Goal: Task Accomplishment & Management: Complete application form

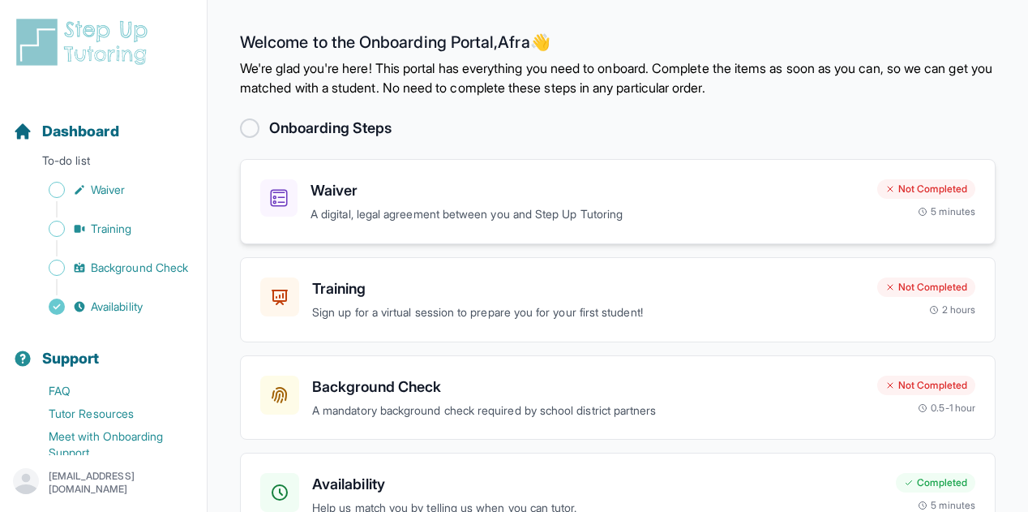
click at [397, 207] on p "A digital, legal agreement between you and Step Up Tutoring" at bounding box center [588, 214] width 554 height 19
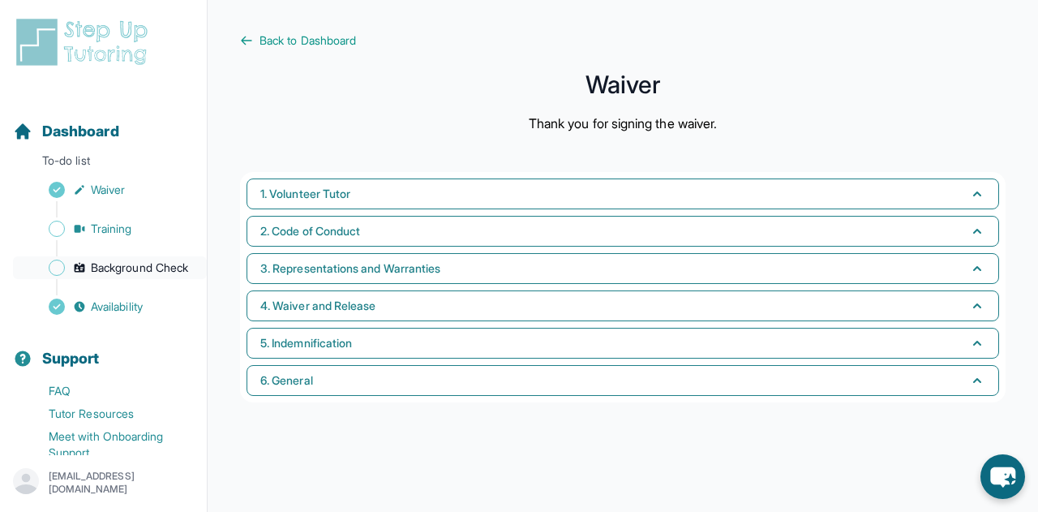
click at [114, 270] on span "Background Check" at bounding box center [139, 268] width 97 height 16
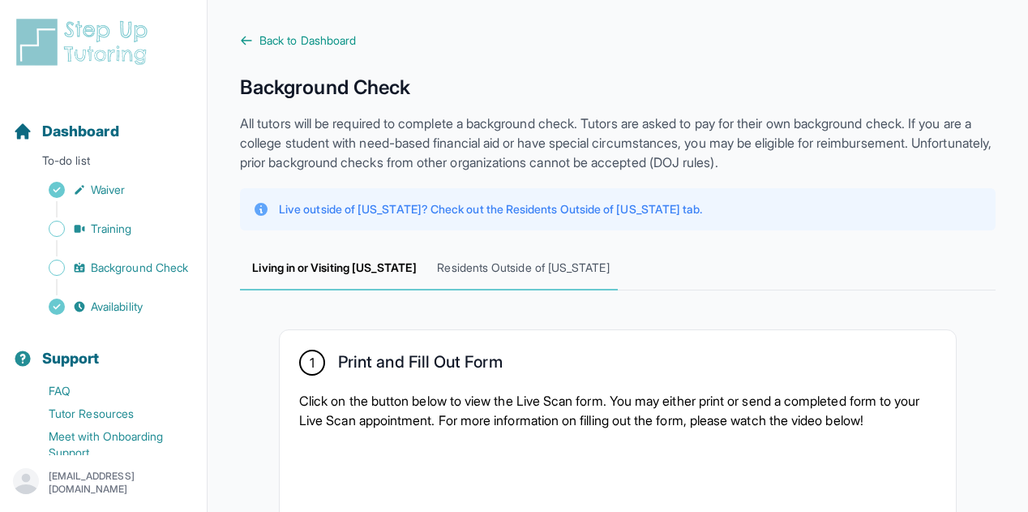
click at [469, 264] on span "Residents Outside of California" at bounding box center [523, 269] width 189 height 44
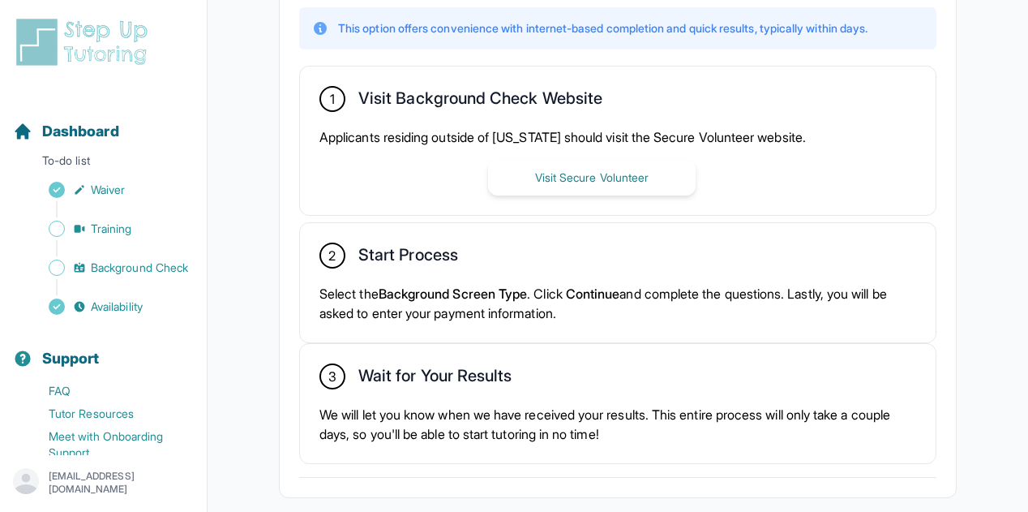
scroll to position [433, 0]
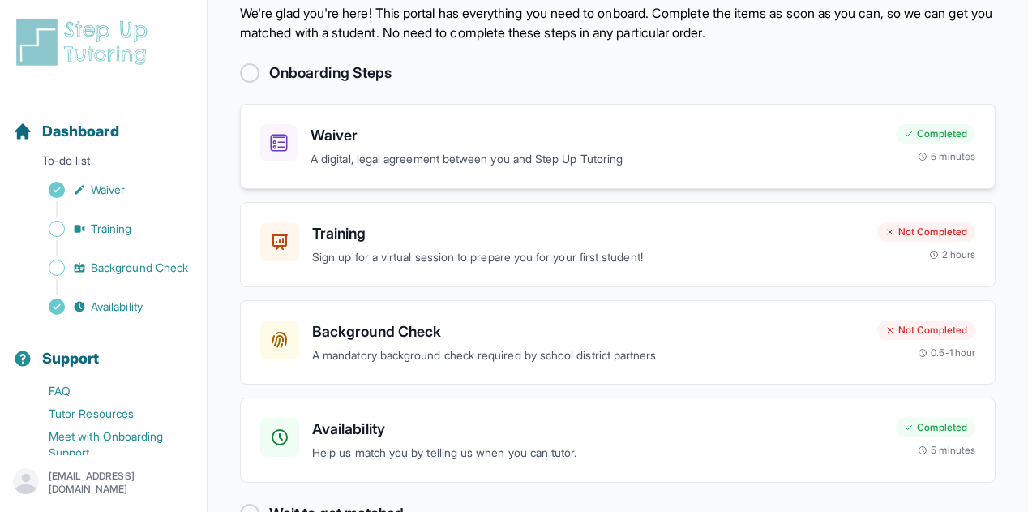
scroll to position [98, 0]
